Goal: Information Seeking & Learning: Learn about a topic

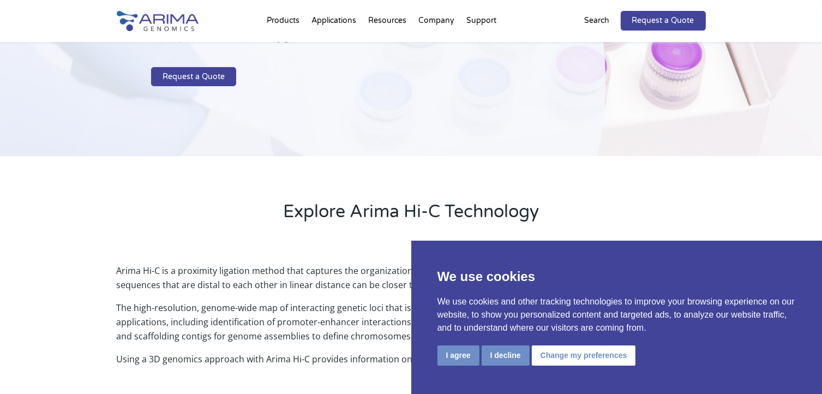
scroll to position [175, 0]
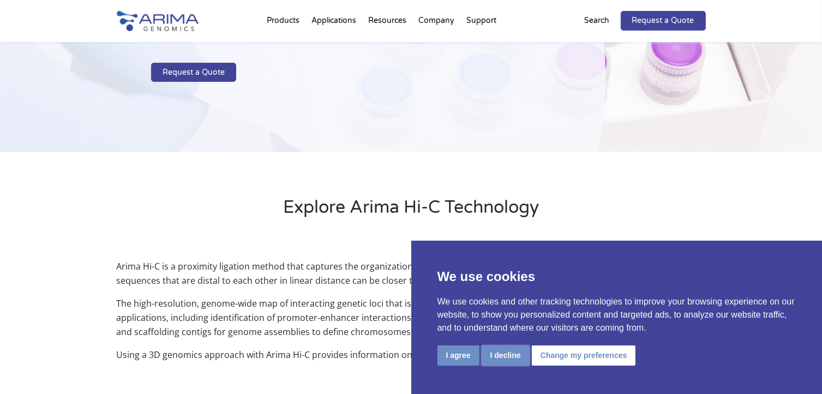
click at [508, 357] on button "I decline" at bounding box center [506, 355] width 48 height 20
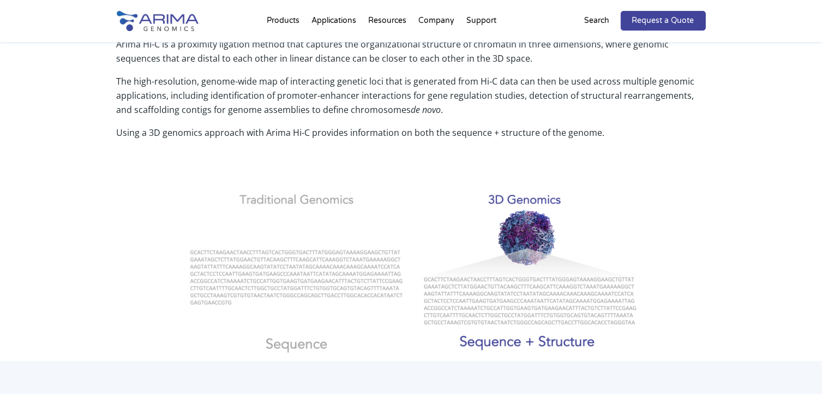
scroll to position [397, 0]
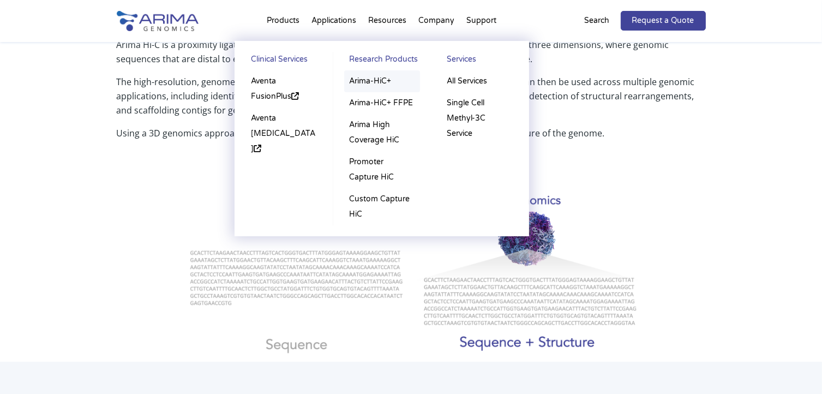
click at [359, 81] on link "Arima-HiC+" at bounding box center [382, 81] width 76 height 22
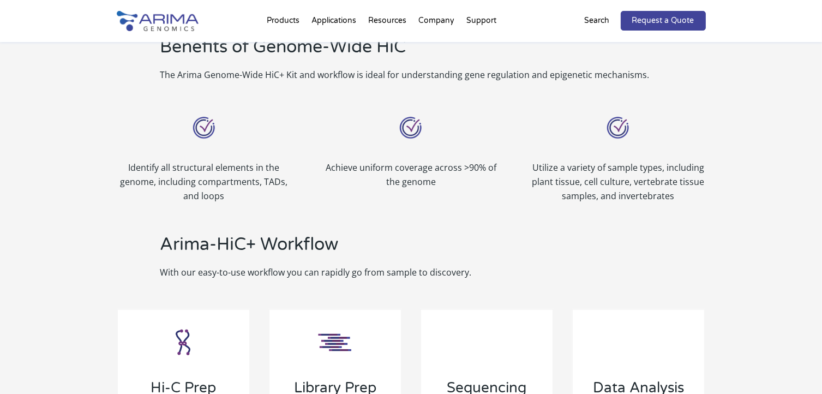
scroll to position [969, 0]
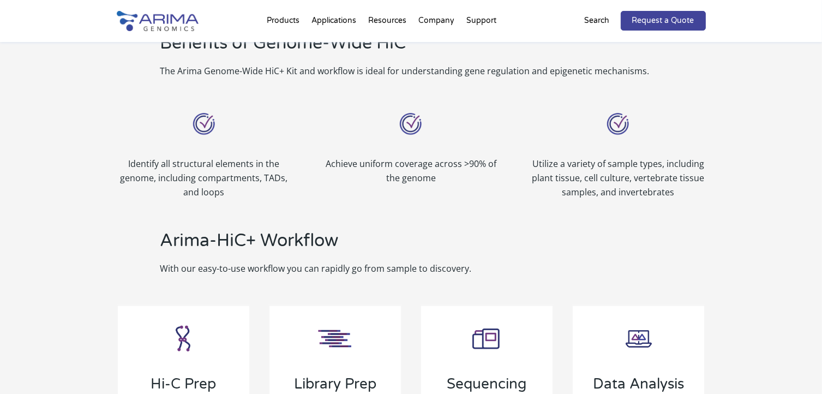
click at [323, 167] on p "Achieve uniform coverage across >90% of the genome" at bounding box center [410, 171] width 175 height 28
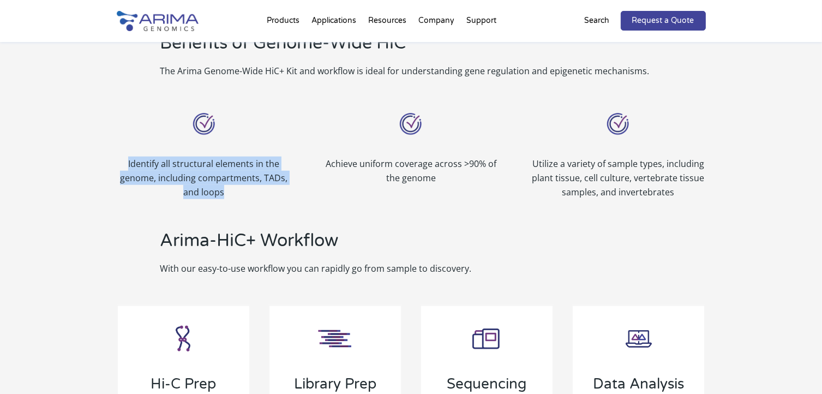
drag, startPoint x: 127, startPoint y: 145, endPoint x: 228, endPoint y: 172, distance: 104.5
click at [228, 172] on p "Identify all structural elements in the genome, including compartments, TADs, a…" at bounding box center [204, 178] width 175 height 43
copy p "Identify all structural elements in the genome, including compartments, TADs, a…"
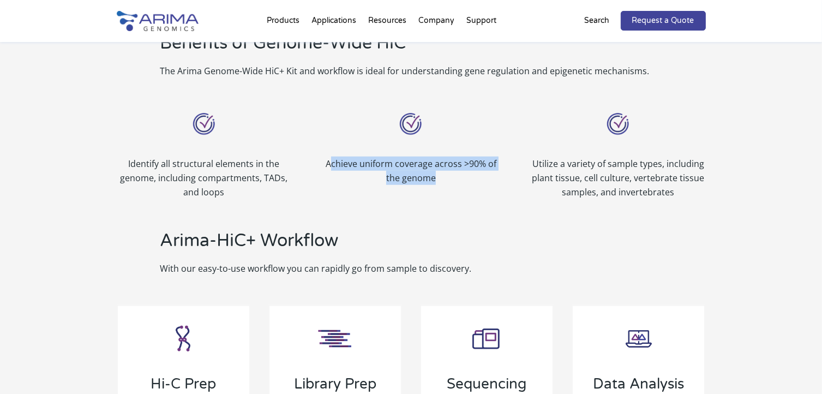
drag, startPoint x: 329, startPoint y: 146, endPoint x: 446, endPoint y: 160, distance: 117.1
click at [450, 162] on p "Achieve uniform coverage across >90% of the genome" at bounding box center [410, 171] width 175 height 28
click at [384, 157] on p "Achieve uniform coverage across >90% of the genome" at bounding box center [410, 171] width 175 height 28
drag, startPoint x: 325, startPoint y: 148, endPoint x: 438, endPoint y: 164, distance: 114.1
click at [438, 164] on p "Achieve uniform coverage across >90% of the genome" at bounding box center [410, 171] width 175 height 28
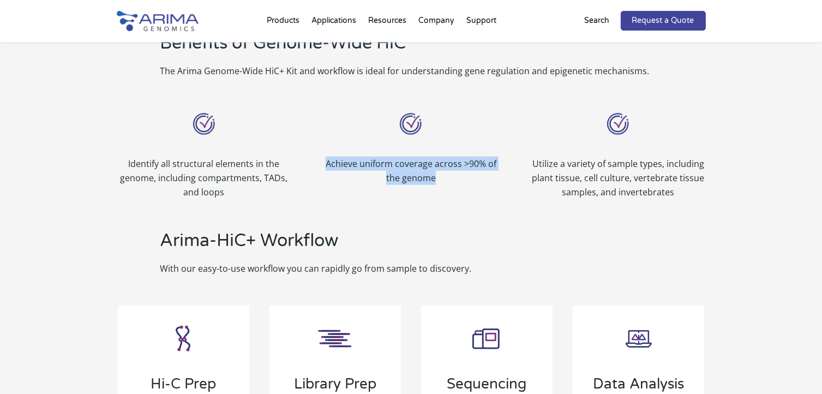
copy p "Achieve uniform coverage across >90% of the genome"
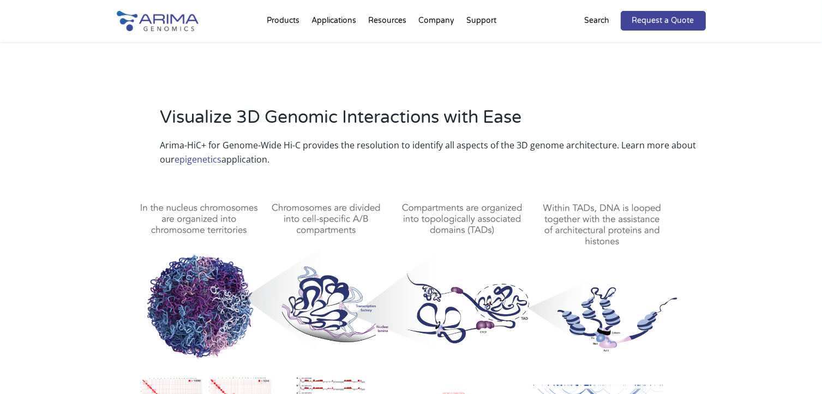
scroll to position [452, 0]
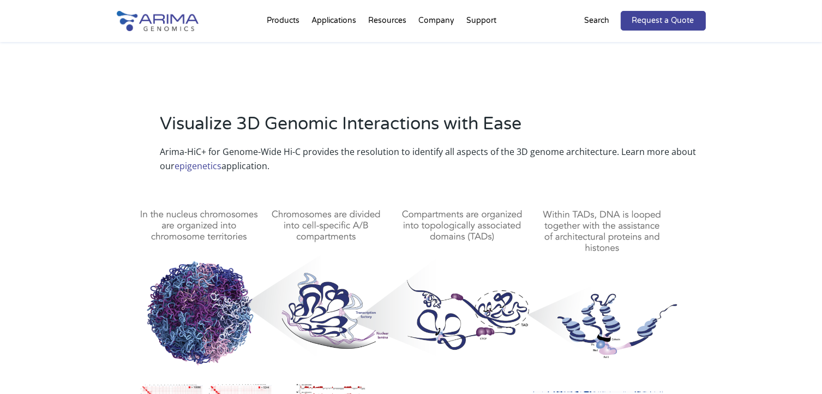
click at [118, 189] on img at bounding box center [411, 326] width 589 height 274
click at [172, 193] on img at bounding box center [411, 326] width 589 height 274
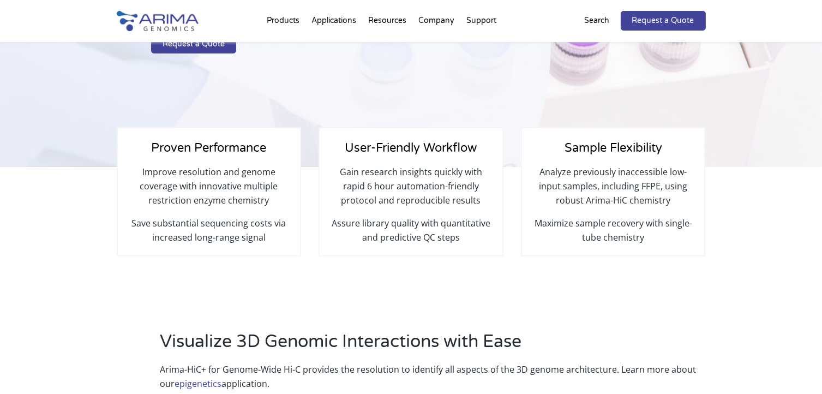
scroll to position [236, 0]
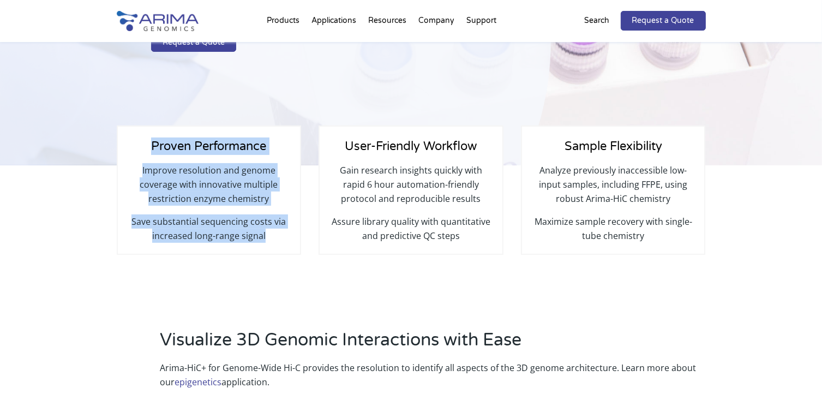
drag, startPoint x: 151, startPoint y: 128, endPoint x: 271, endPoint y: 221, distance: 151.6
click at [271, 221] on div "Proven Performance Improve resolution and genome coverage with innovative multi…" at bounding box center [209, 189] width 160 height 105
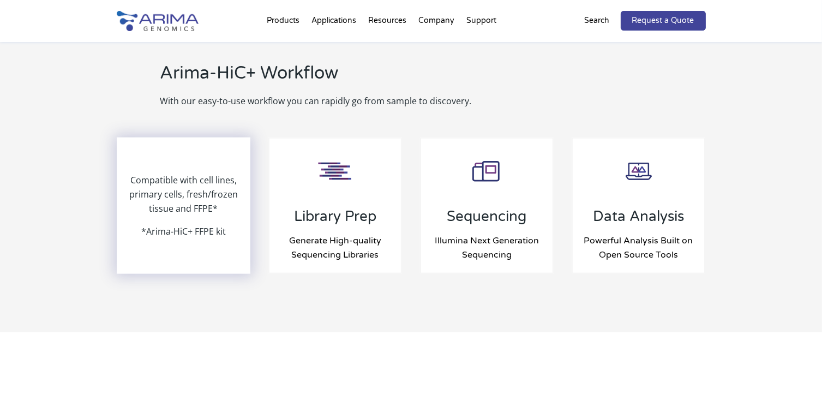
scroll to position [1135, 0]
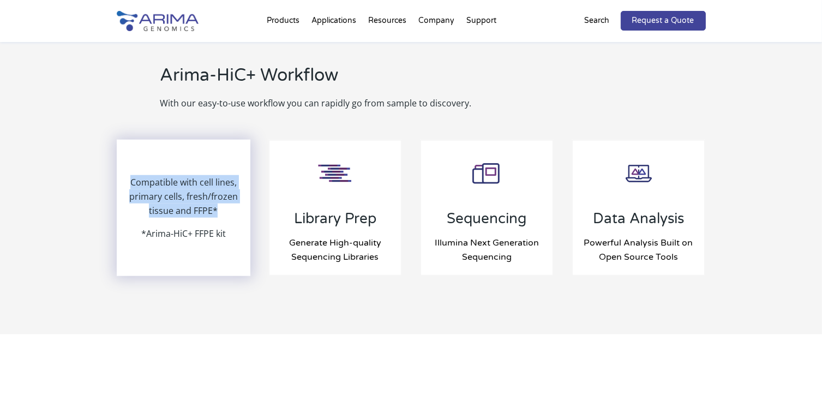
drag, startPoint x: 131, startPoint y: 164, endPoint x: 229, endPoint y: 203, distance: 105.6
click at [229, 203] on p "Compatible with cell lines, primary cells, fresh/frozen tissue and FFPE*" at bounding box center [184, 200] width 132 height 51
copy p "Compatible with cell lines, primary cells, fresh/frozen tissue and FFPE*"
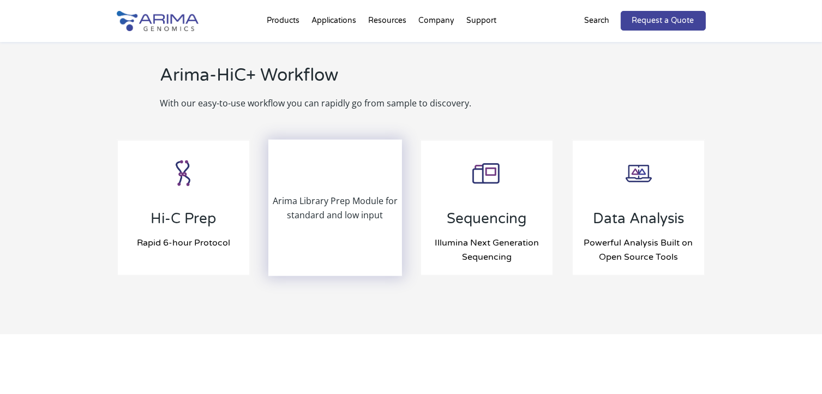
click at [308, 226] on div "Arima Library Prep Module for standard and low input" at bounding box center [335, 208] width 132 height 134
drag, startPoint x: 275, startPoint y: 186, endPoint x: 386, endPoint y: 195, distance: 111.1
click at [386, 195] on p "Arima Library Prep Module for standard and low input" at bounding box center [335, 208] width 132 height 28
copy p "Arima Library Prep Module for standard and low input"
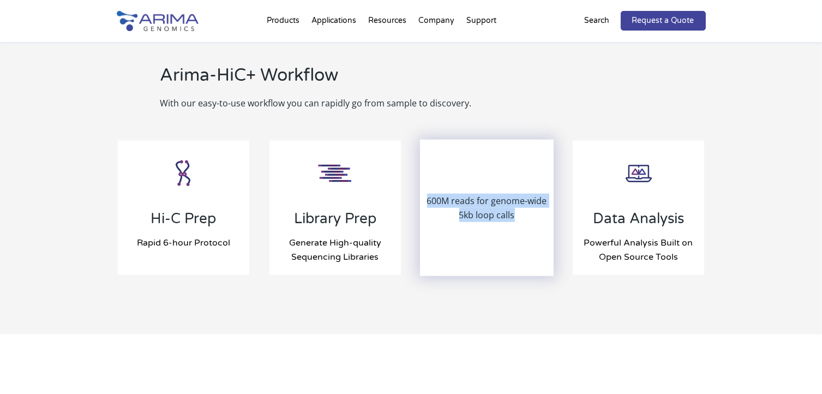
drag, startPoint x: 428, startPoint y: 184, endPoint x: 520, endPoint y: 197, distance: 93.7
click at [520, 197] on p "600M reads for genome-wide 5kb loop calls" at bounding box center [487, 208] width 132 height 28
copy p "600M reads for genome-wide 5kb loop calls"
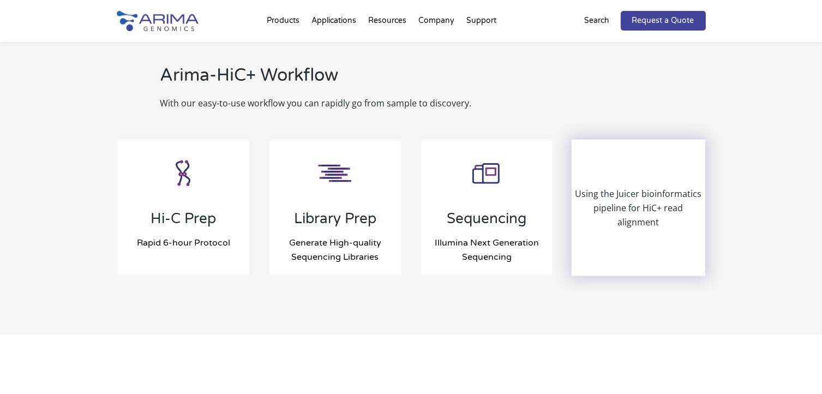
click at [580, 187] on p "Using the Juicer bioinformatics pipeline for HiC+ read alignment" at bounding box center [639, 208] width 132 height 43
drag, startPoint x: 579, startPoint y: 184, endPoint x: 699, endPoint y: 210, distance: 123.4
click at [699, 210] on div "Using the Juicer bioinformatics pipeline for HiC+ read alignment" at bounding box center [639, 208] width 132 height 134
click at [630, 197] on p "Using the Juicer bioinformatics pipeline for HiC+ read alignment" at bounding box center [639, 208] width 132 height 43
click at [589, 171] on div "Using the Juicer bioinformatics pipeline for HiC+ read alignment" at bounding box center [639, 208] width 132 height 134
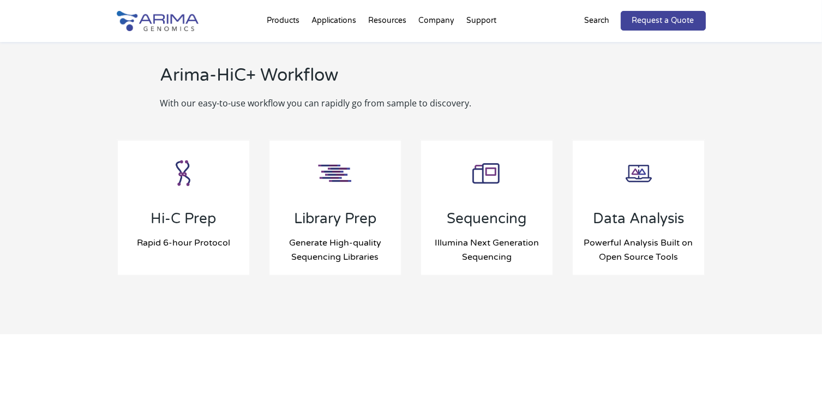
click at [562, 85] on div "Arima-HiC+ Workflow With our easy-to-use workflow you can rapidly go from sampl…" at bounding box center [411, 87] width 589 height 76
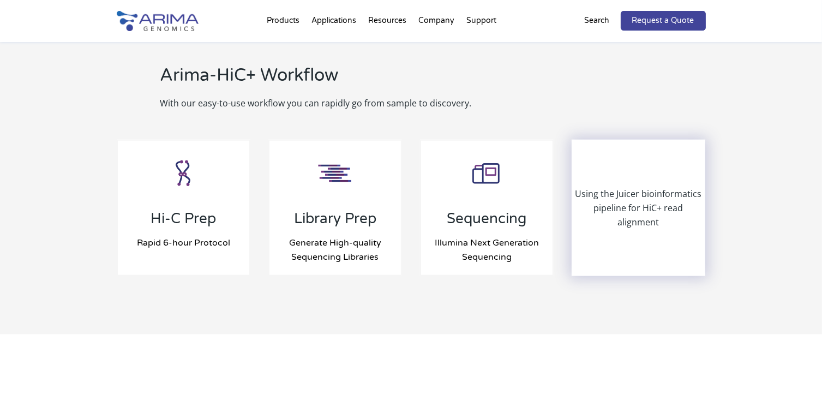
click at [586, 190] on p "Using the Juicer bioinformatics pipeline for HiC+ read alignment" at bounding box center [639, 208] width 132 height 43
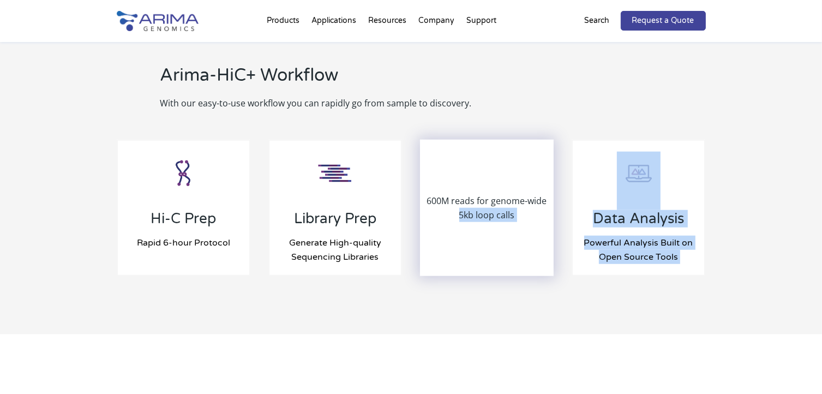
drag, startPoint x: 577, startPoint y: 186, endPoint x: 546, endPoint y: 187, distance: 31.7
click at [546, 187] on div "Hi-C Prep Rapid 6-hour Protocol Compatible with cell lines, primary cells, fres…" at bounding box center [411, 208] width 589 height 166
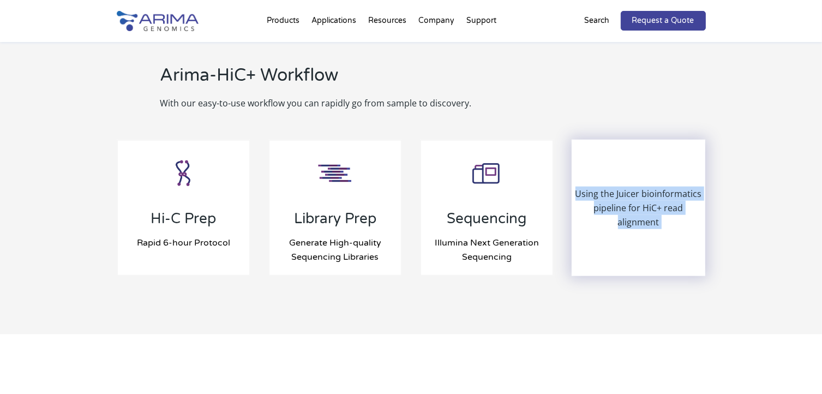
copy div "5kb loop calls Data Analysis Powerful Analysis Built on Open Source Tools Using…"
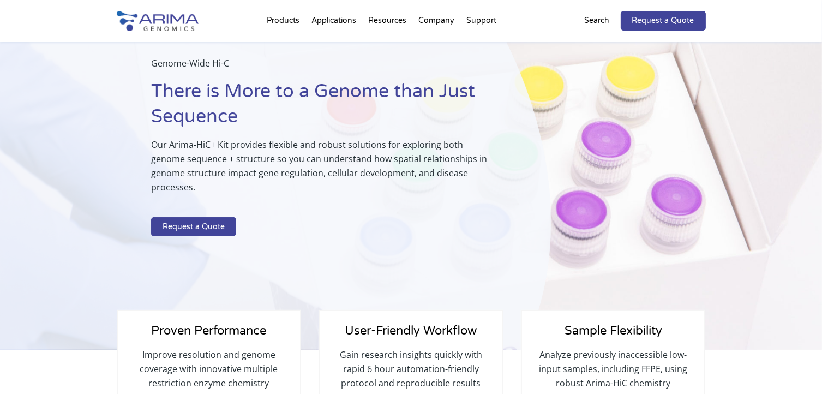
scroll to position [0, 0]
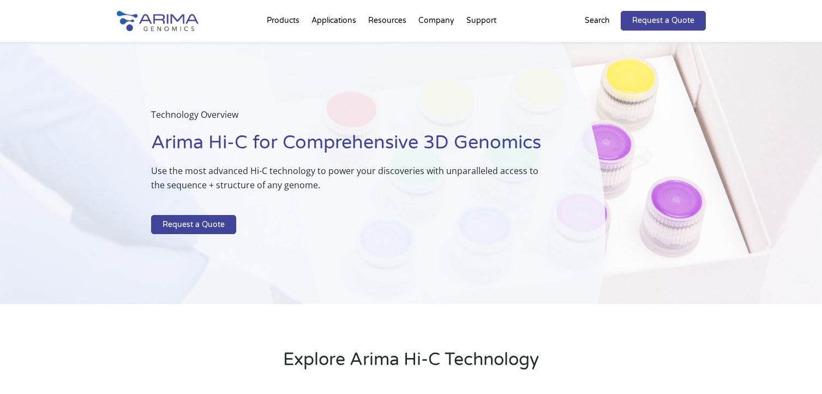
scroll to position [373, 0]
